Goal: Information Seeking & Learning: Learn about a topic

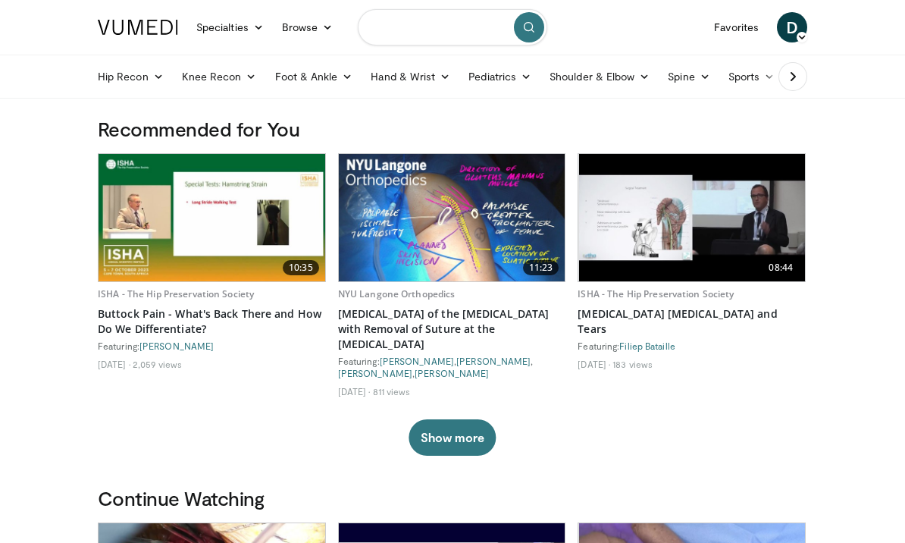
click at [420, 29] on input "Search topics, interventions" at bounding box center [453, 27] width 190 height 36
type input "**********"
click at [538, 37] on button "submit" at bounding box center [529, 27] width 30 height 30
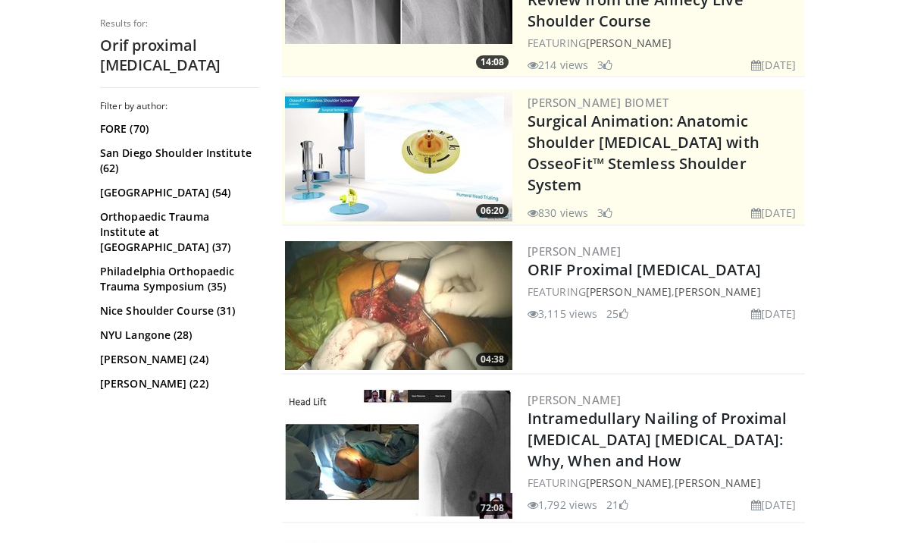
scroll to position [366, 0]
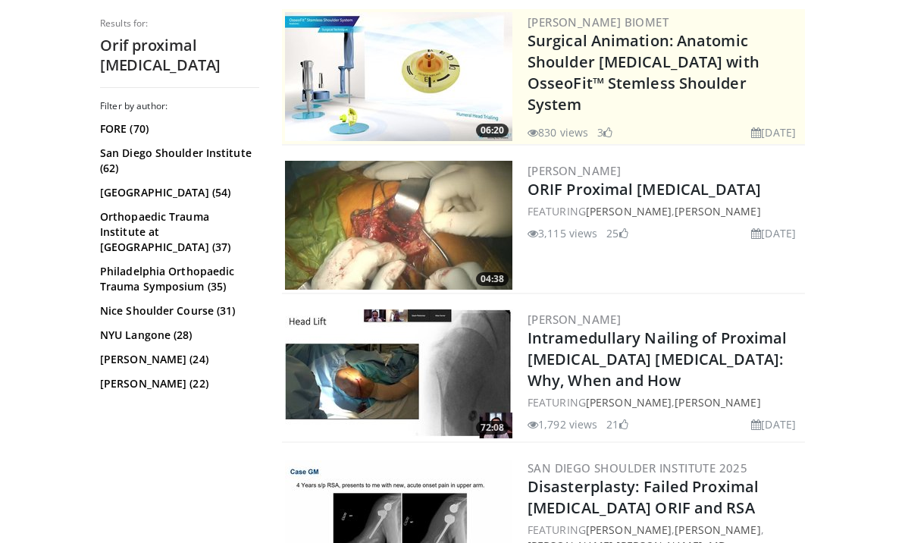
click at [560, 193] on link "ORIF Proximal Humerus" at bounding box center [645, 189] width 234 height 20
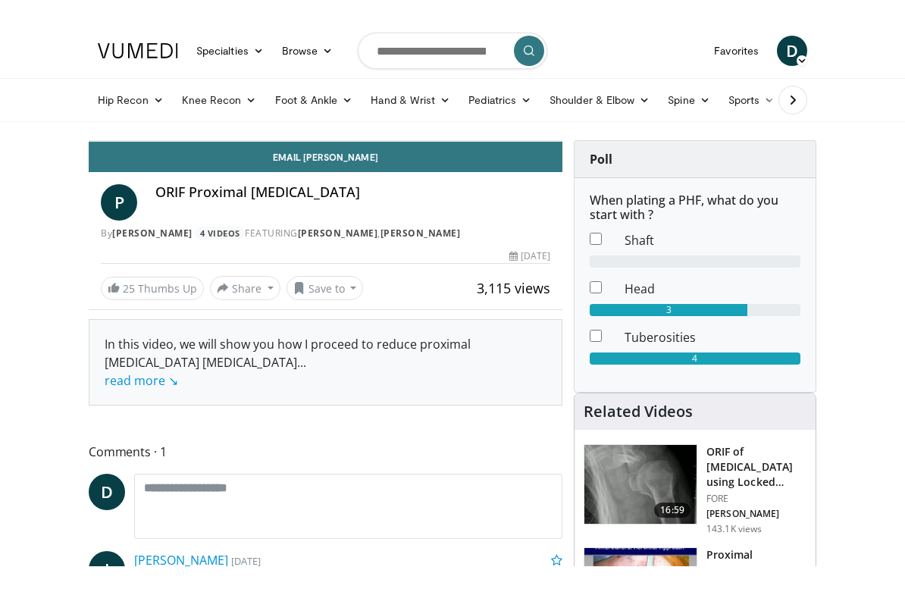
scroll to position [18, 0]
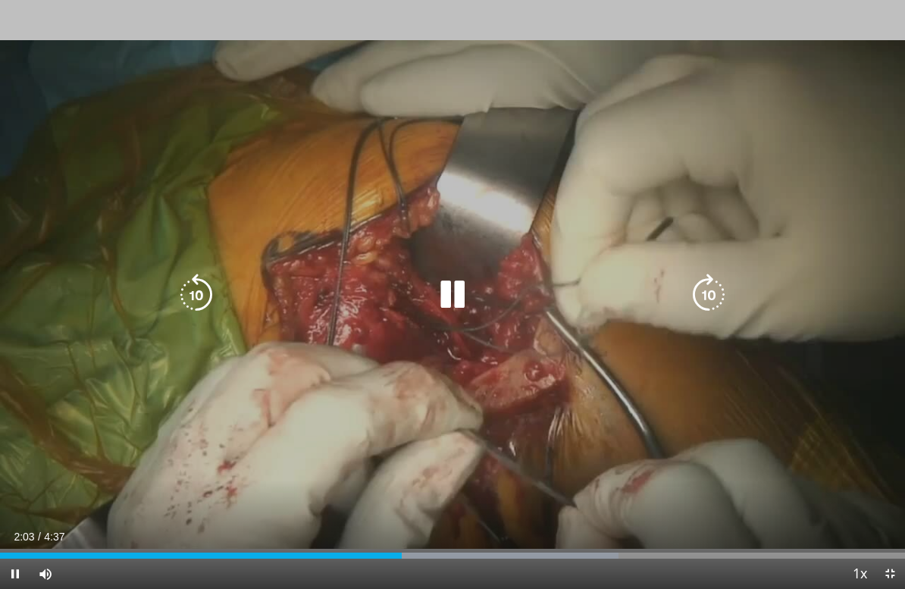
click at [206, 287] on icon "Video Player" at bounding box center [196, 295] width 42 height 42
click at [198, 314] on icon "Video Player" at bounding box center [196, 295] width 42 height 42
click at [198, 305] on icon "Video Player" at bounding box center [196, 295] width 42 height 42
click at [198, 306] on icon "Video Player" at bounding box center [196, 295] width 42 height 42
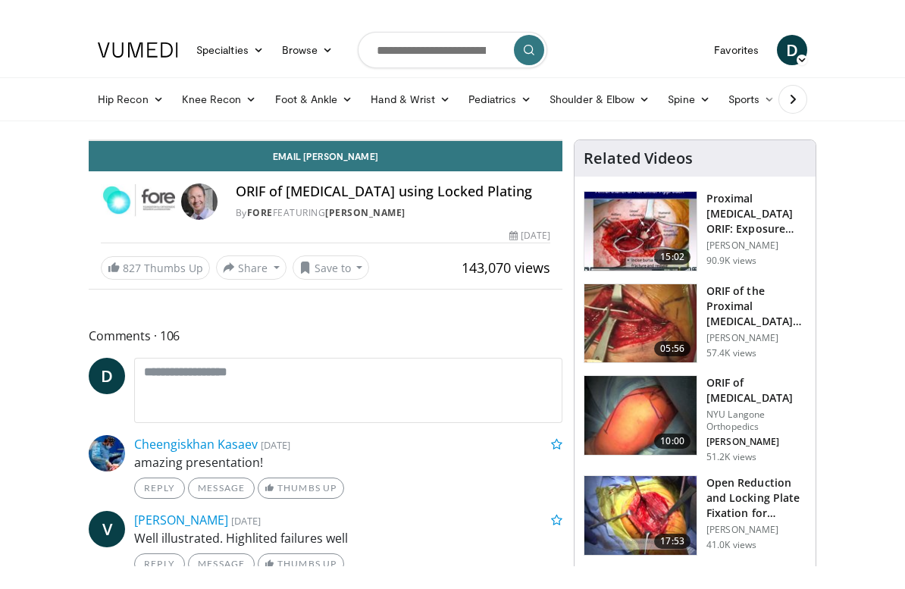
scroll to position [18, 0]
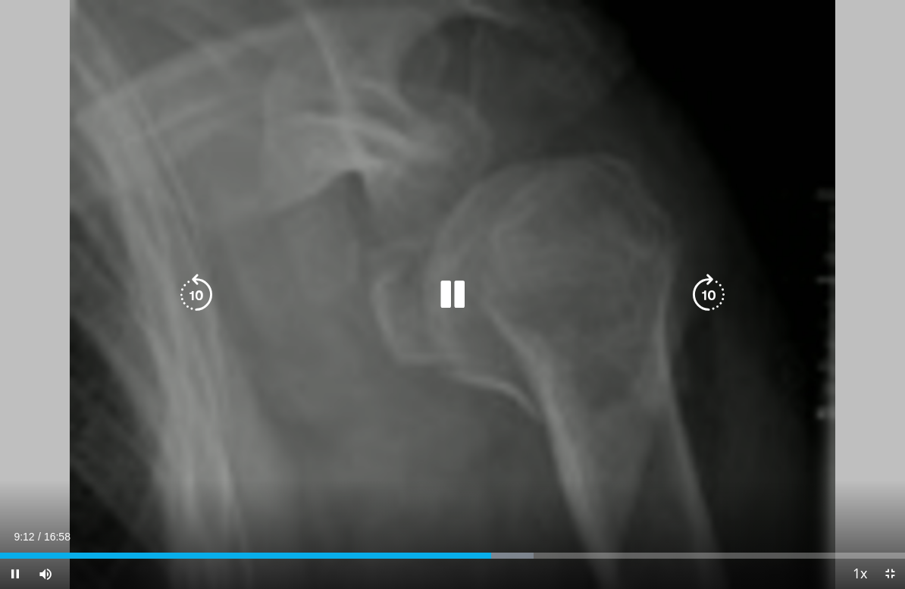
click at [446, 297] on icon "Video Player" at bounding box center [453, 295] width 42 height 42
click at [447, 275] on icon "Video Player" at bounding box center [453, 295] width 42 height 42
click at [180, 280] on icon "Video Player" at bounding box center [196, 295] width 42 height 42
click at [176, 300] on icon "Video Player" at bounding box center [196, 295] width 42 height 42
click at [207, 297] on icon "Video Player" at bounding box center [196, 295] width 42 height 42
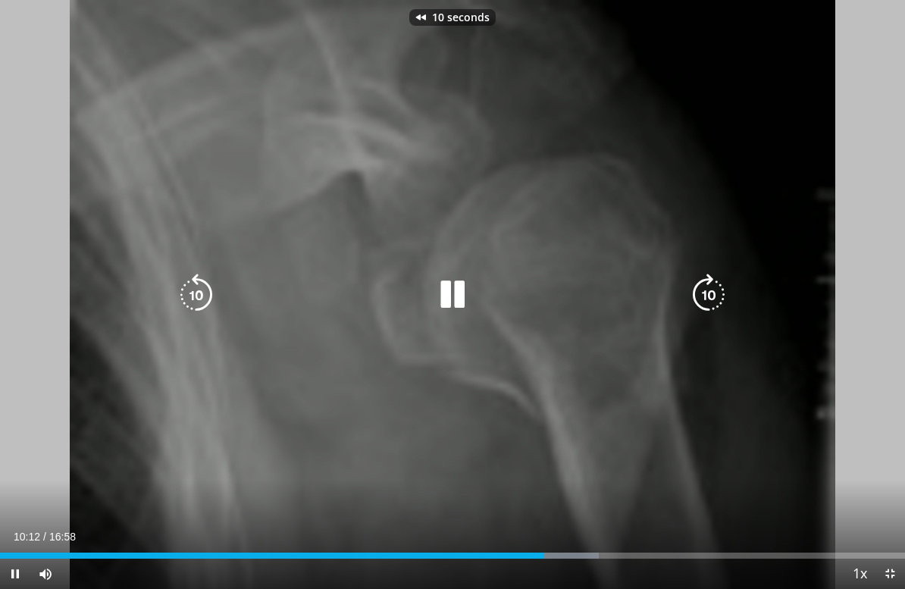
click at [138, 225] on div "10 seconds Tap to unmute" at bounding box center [452, 294] width 905 height 589
click at [195, 287] on icon "Video Player" at bounding box center [196, 295] width 42 height 42
click at [189, 283] on icon "Video Player" at bounding box center [196, 295] width 42 height 42
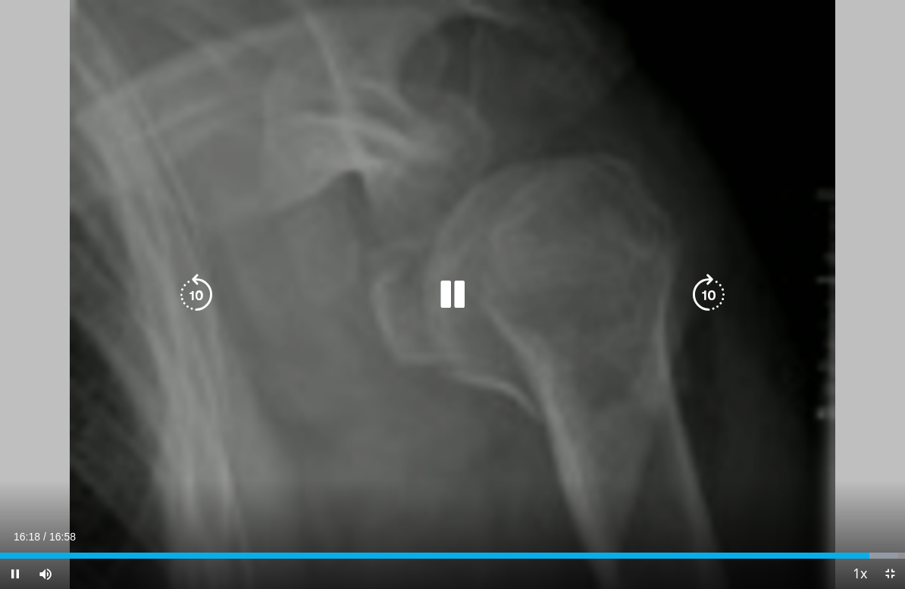
click at [448, 300] on icon "Video Player" at bounding box center [453, 295] width 42 height 42
click at [438, 311] on icon "Video Player" at bounding box center [453, 295] width 42 height 42
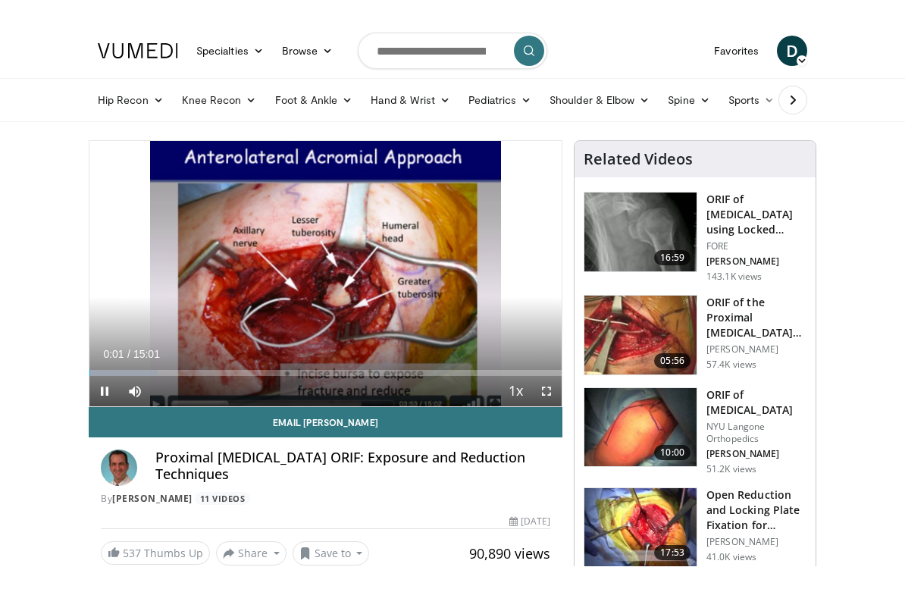
scroll to position [18, 0]
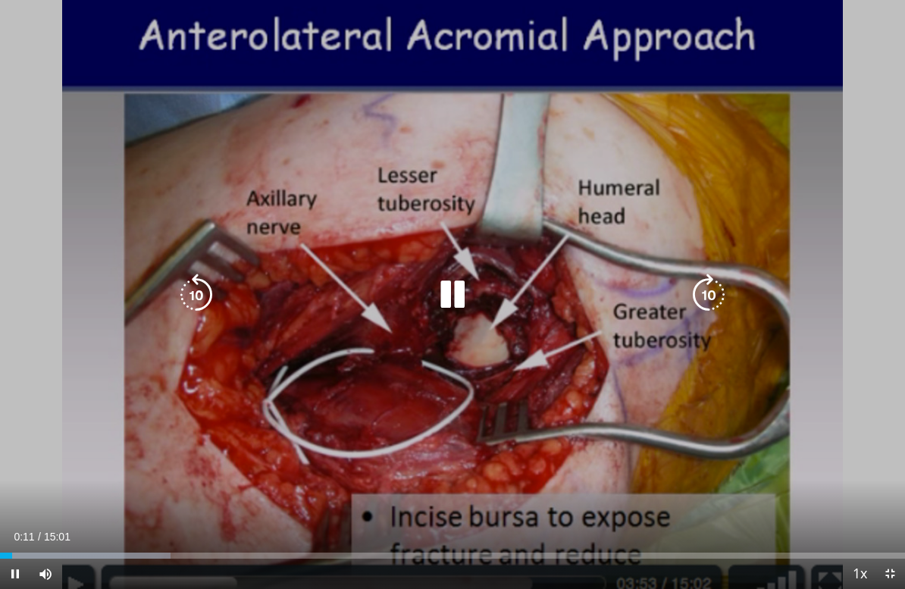
click at [718, 293] on icon "Video Player" at bounding box center [709, 295] width 42 height 42
click at [715, 297] on icon "Video Player" at bounding box center [709, 295] width 42 height 42
click at [705, 306] on icon "Video Player" at bounding box center [709, 295] width 42 height 42
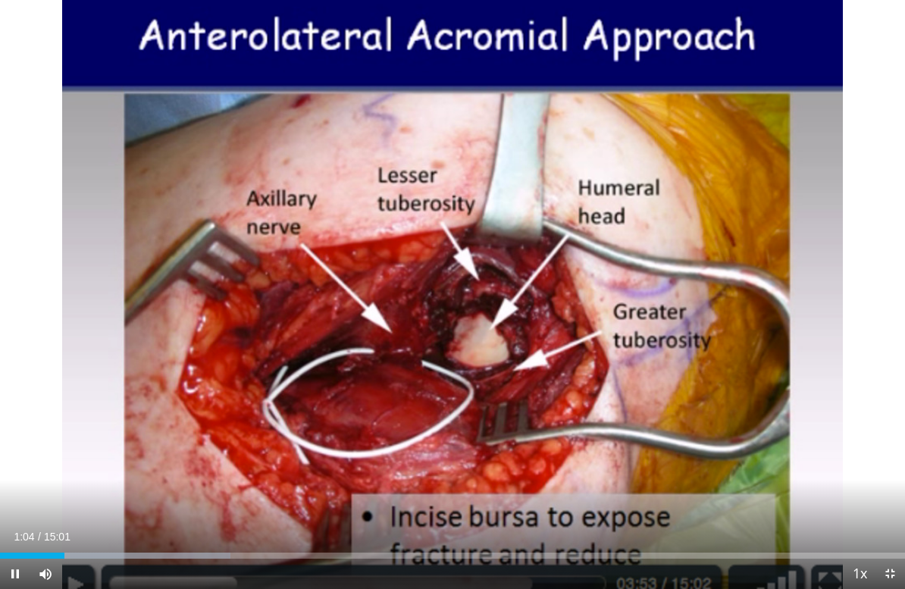
click at [579, 428] on div "20 seconds Tap to unmute" at bounding box center [452, 294] width 905 height 589
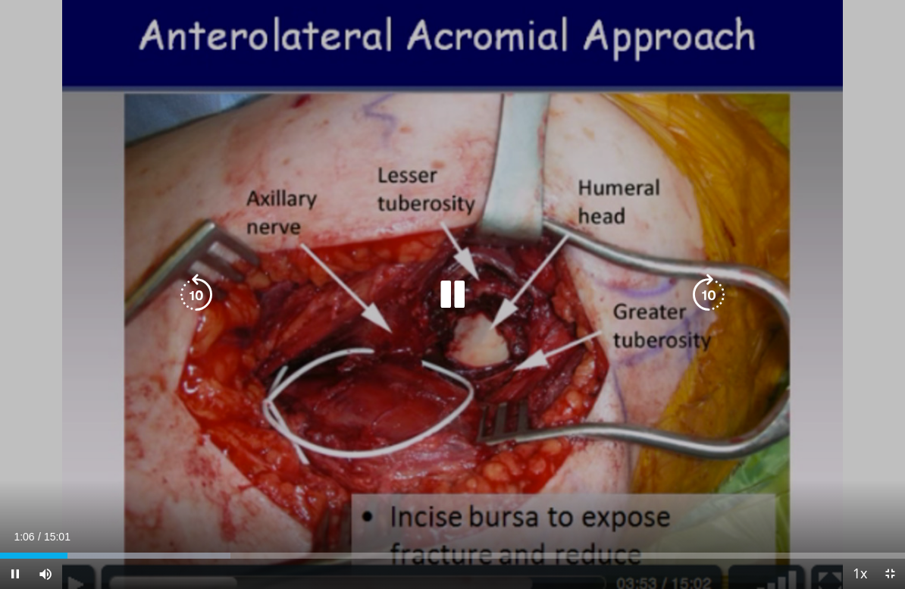
click at [722, 302] on icon "Video Player" at bounding box center [709, 295] width 42 height 42
click at [705, 309] on icon "Video Player" at bounding box center [709, 295] width 42 height 42
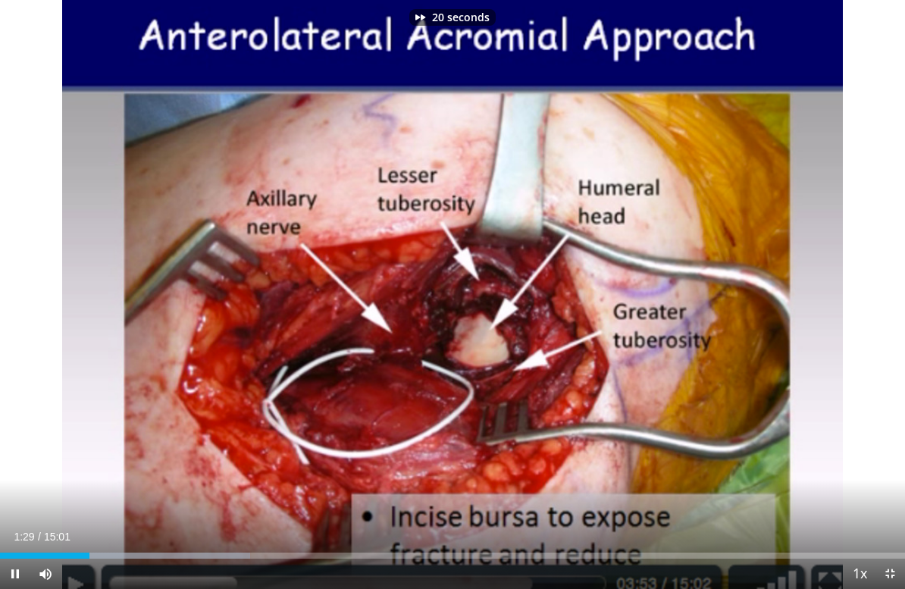
click at [592, 439] on div "20 seconds Tap to unmute" at bounding box center [452, 294] width 905 height 589
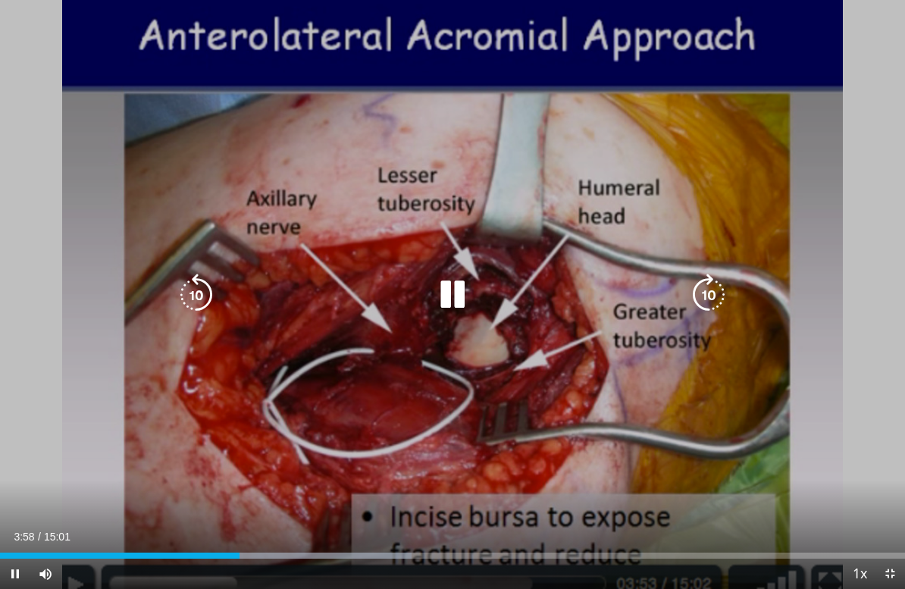
click at [697, 307] on icon "Video Player" at bounding box center [709, 295] width 42 height 42
click at [701, 301] on icon "Video Player" at bounding box center [709, 295] width 42 height 42
click at [723, 283] on icon "Video Player" at bounding box center [709, 295] width 42 height 42
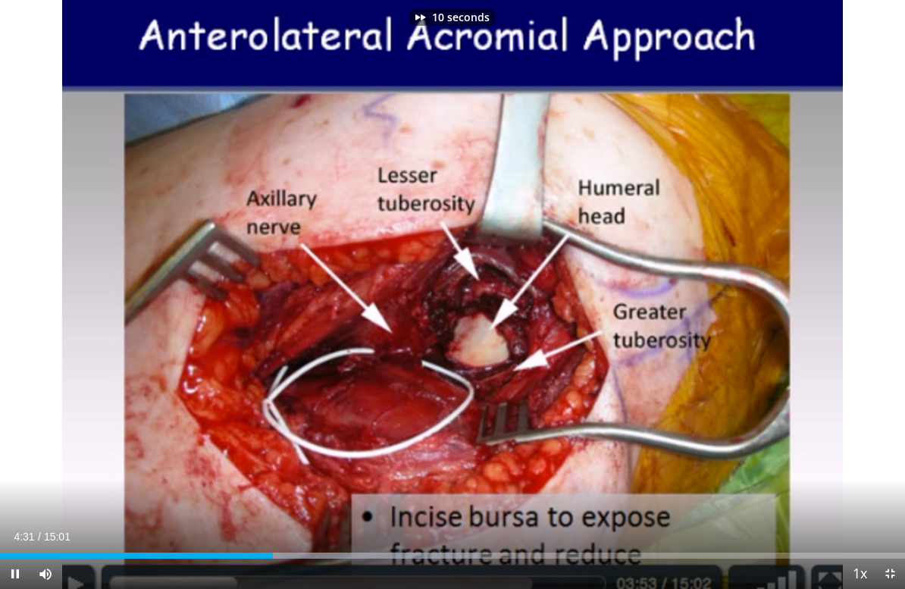
click at [686, 410] on div "10 seconds Tap to unmute" at bounding box center [452, 294] width 905 height 589
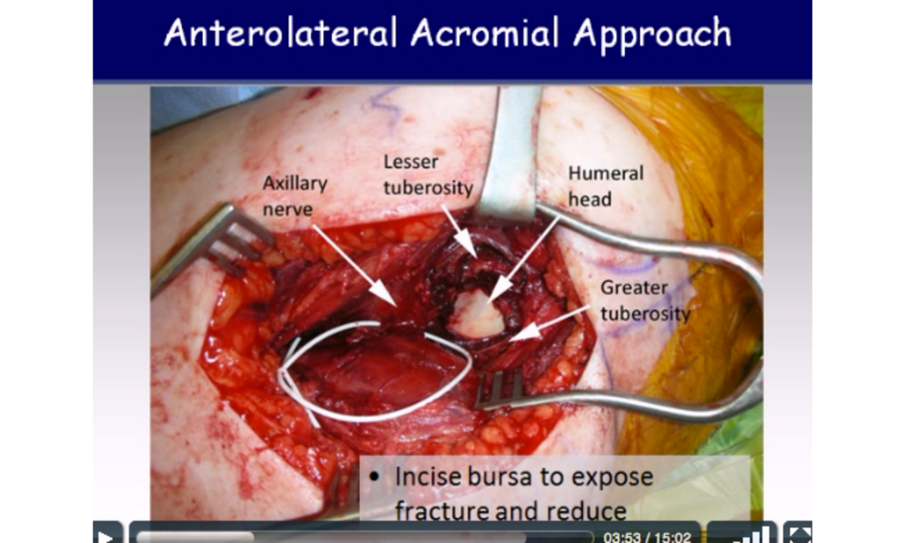
scroll to position [0, 0]
